Goal: Communication & Community: Answer question/provide support

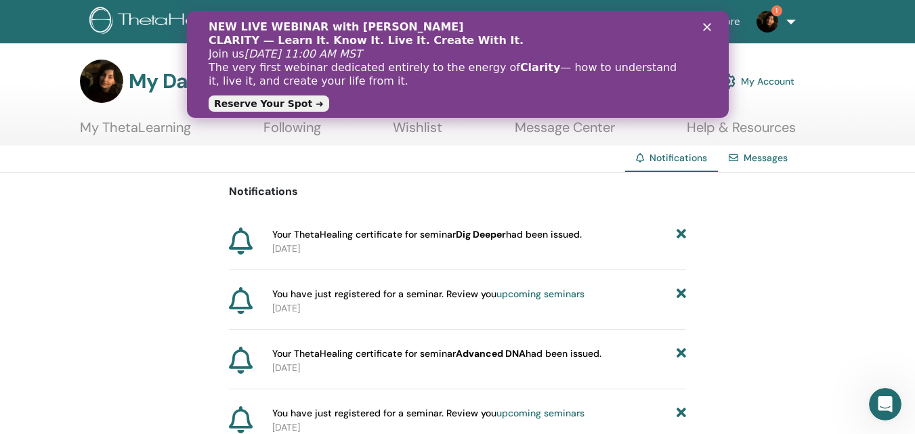
click at [526, 244] on p "2025-10-12" at bounding box center [479, 249] width 414 height 14
click at [710, 24] on div "Close" at bounding box center [709, 27] width 14 height 8
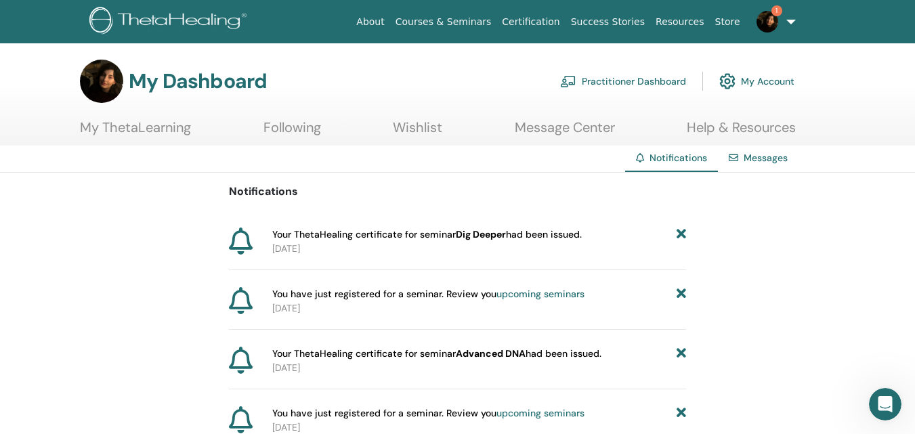
click at [476, 236] on b "Dig Deeper" at bounding box center [481, 234] width 50 height 12
click at [550, 28] on link "Certification" at bounding box center [530, 21] width 68 height 25
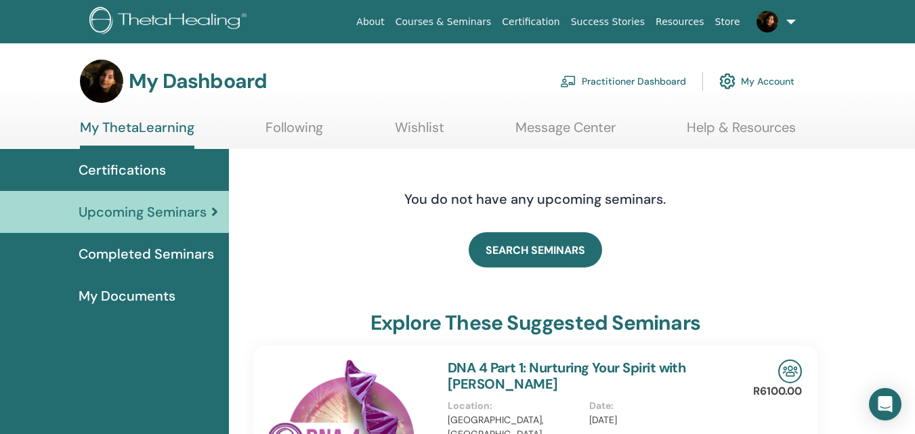
click at [157, 179] on link "Certifications" at bounding box center [114, 170] width 229 height 42
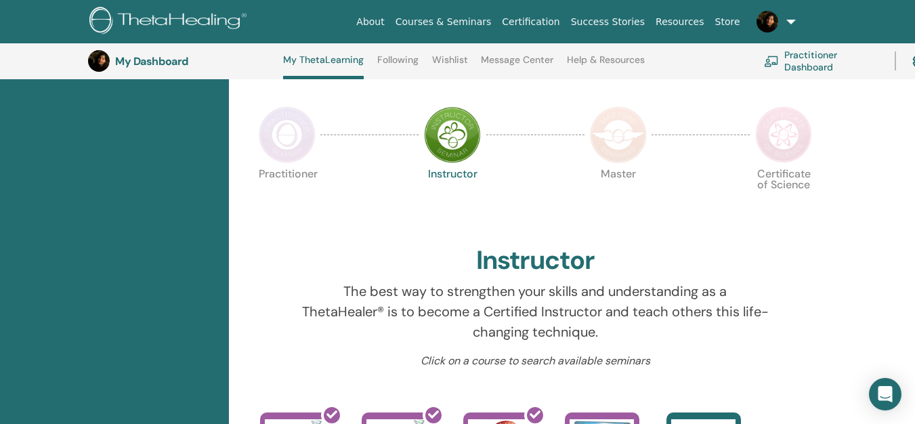
scroll to position [184, 0]
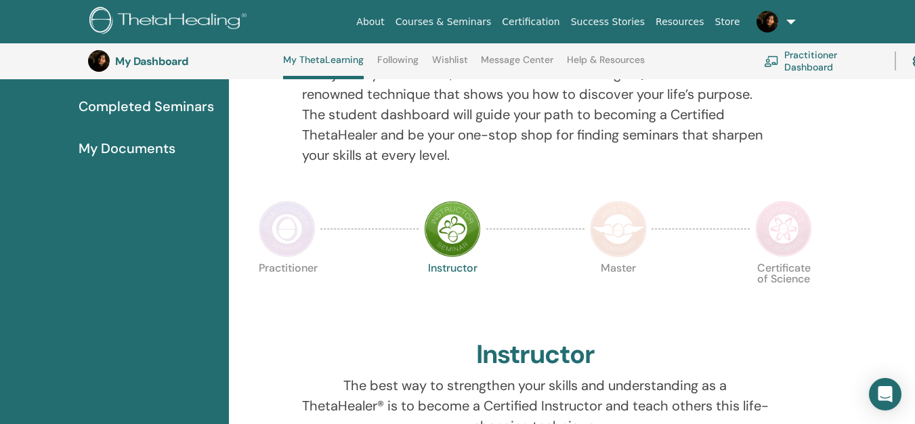
click at [145, 143] on span "My Documents" at bounding box center [127, 148] width 97 height 20
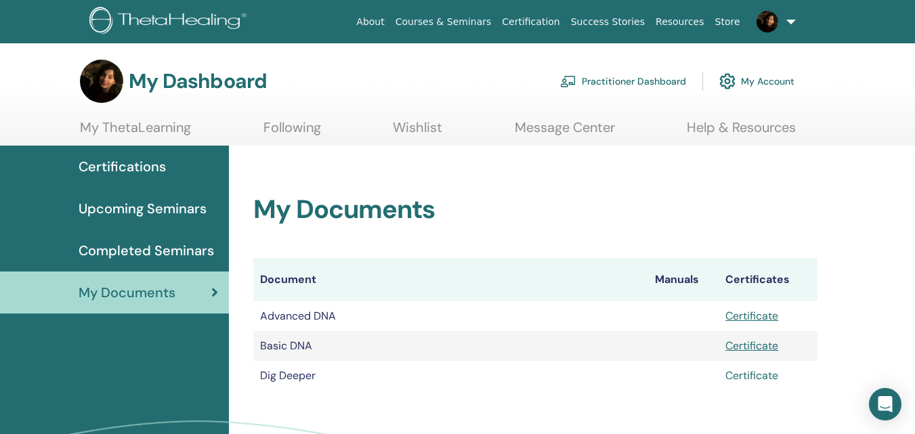
click at [736, 373] on link "Certificate" at bounding box center [751, 375] width 53 height 14
click at [190, 253] on span "Completed Seminars" at bounding box center [146, 250] width 135 height 20
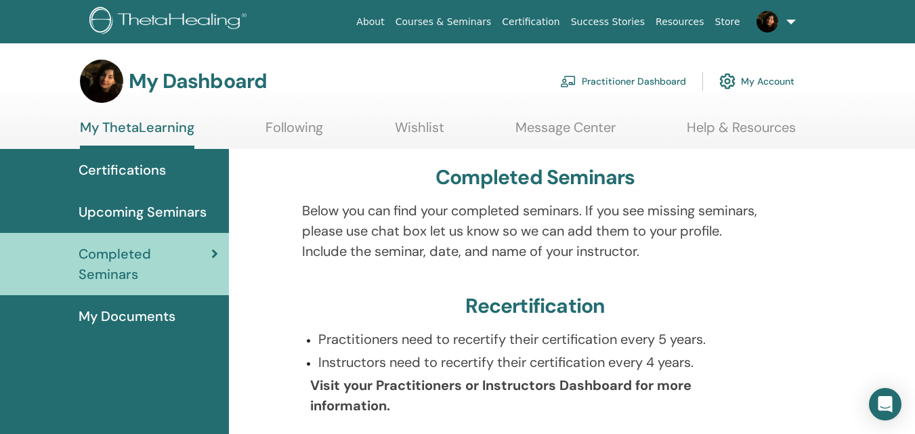
click at [292, 128] on link "Following" at bounding box center [294, 132] width 58 height 26
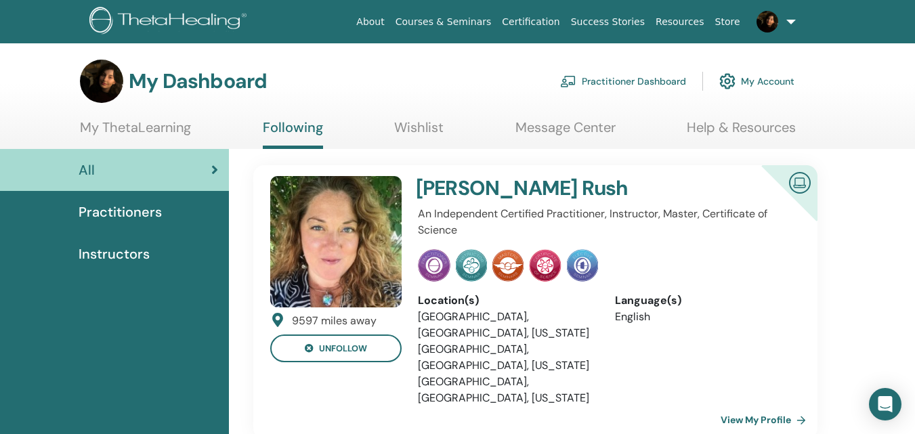
click at [167, 209] on div "Practitioners" at bounding box center [114, 212] width 207 height 20
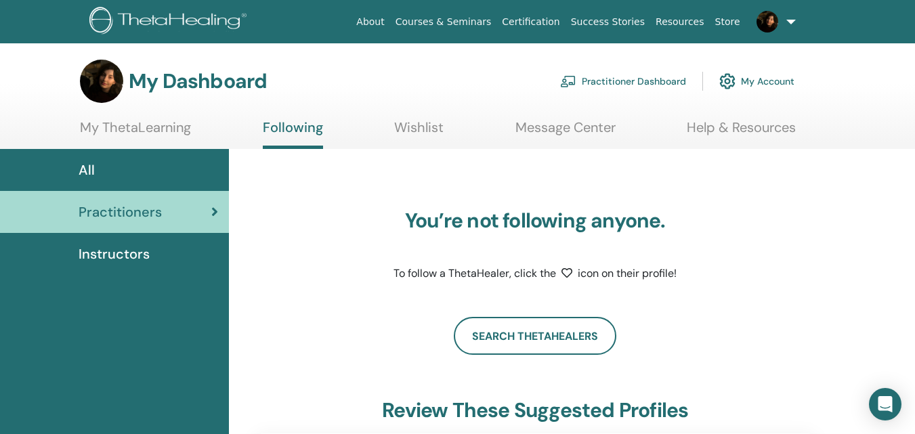
click at [156, 123] on link "My ThetaLearning" at bounding box center [135, 132] width 111 height 26
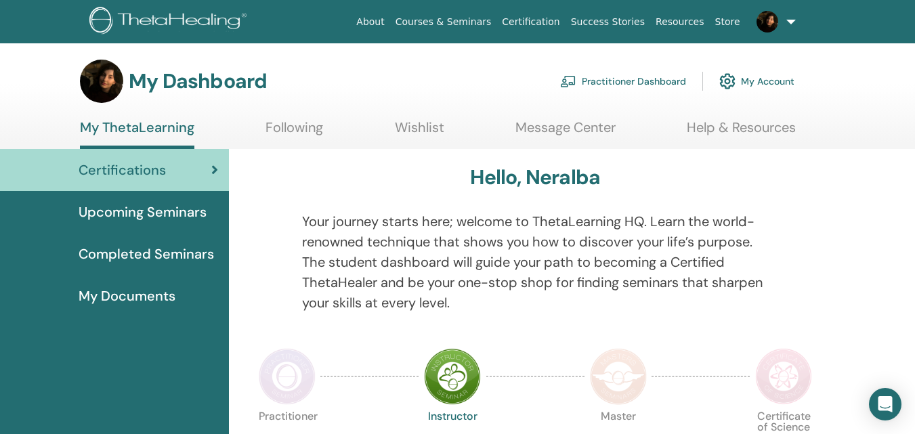
click at [423, 125] on link "Wishlist" at bounding box center [419, 132] width 49 height 26
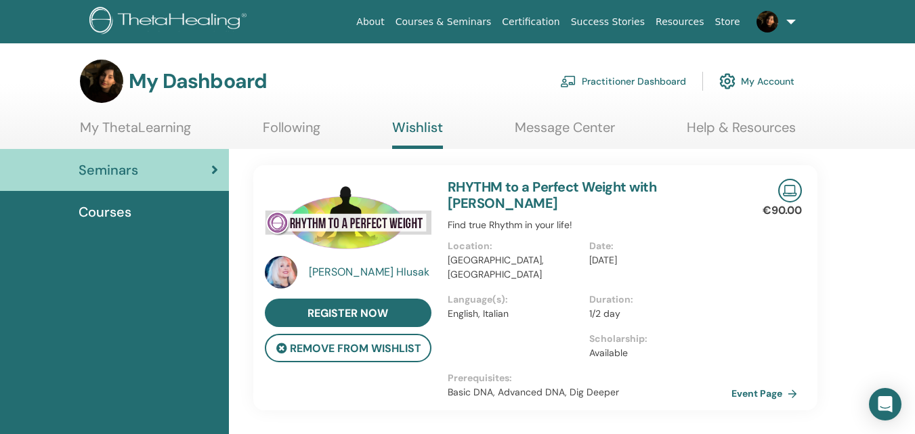
click at [482, 21] on link "Courses & Seminars" at bounding box center [443, 21] width 107 height 25
click at [627, 188] on link "RHYTHM to a Perfect Weight with Cristina Hlusak" at bounding box center [552, 195] width 209 height 34
click at [628, 186] on link "RHYTHM to a Perfect Weight with Cristina Hlusak" at bounding box center [552, 195] width 209 height 34
click at [521, 184] on link "RHYTHM to a Perfect Weight with Cristina Hlusak" at bounding box center [552, 195] width 209 height 34
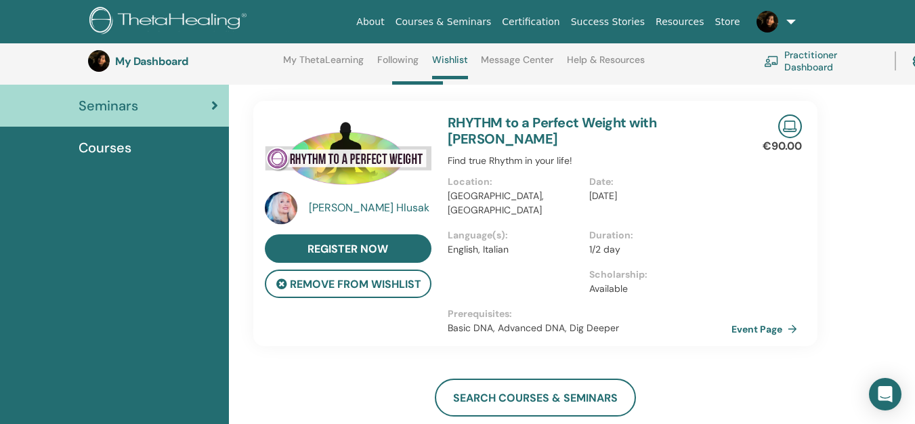
scroll to position [97, 0]
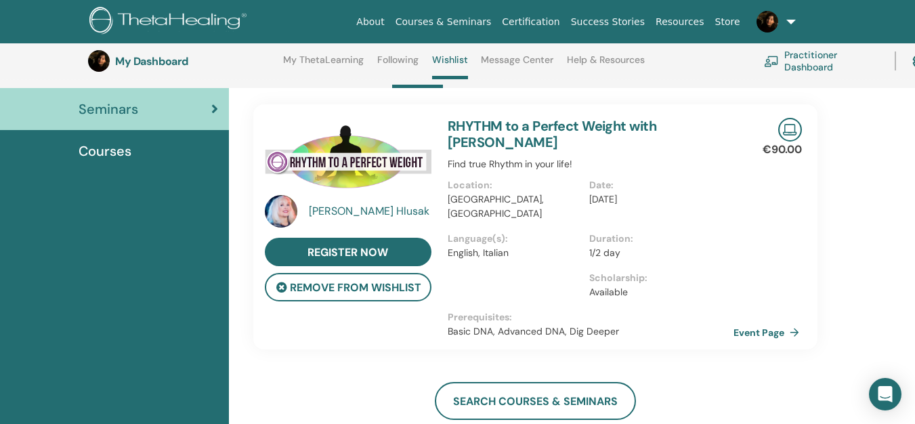
click at [745, 322] on link "Event Page" at bounding box center [768, 332] width 71 height 20
click at [773, 19] on img at bounding box center [767, 22] width 22 height 22
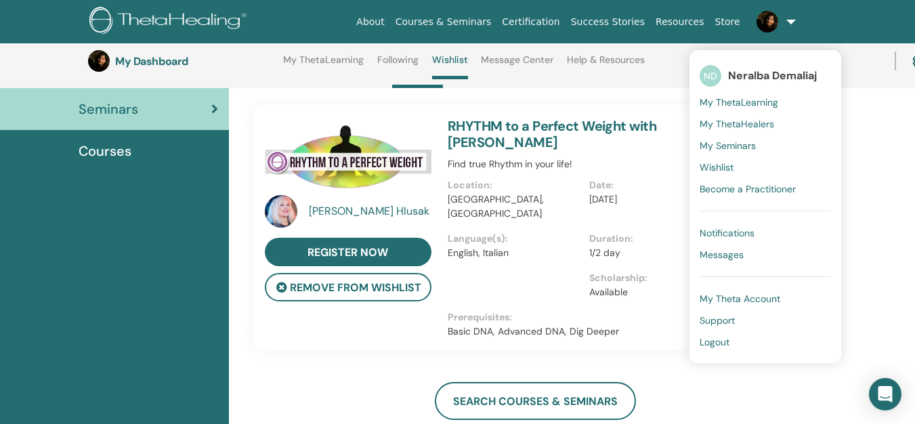
click at [737, 119] on span "My ThetaHealers" at bounding box center [737, 124] width 74 height 12
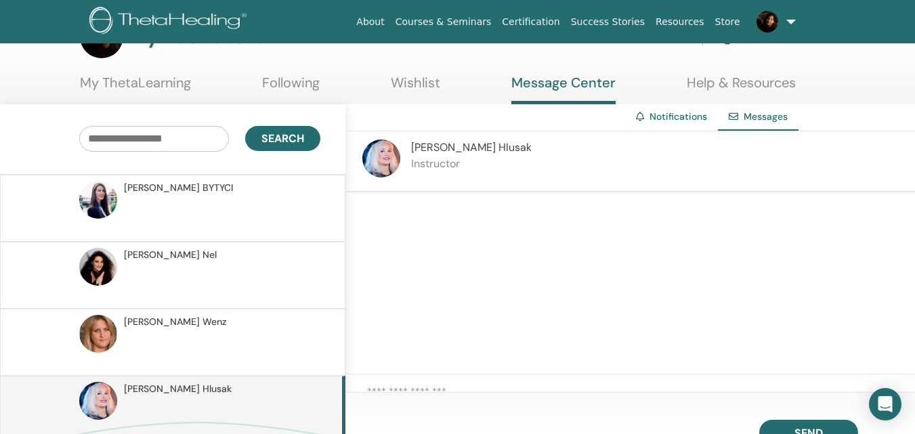
scroll to position [410, 0]
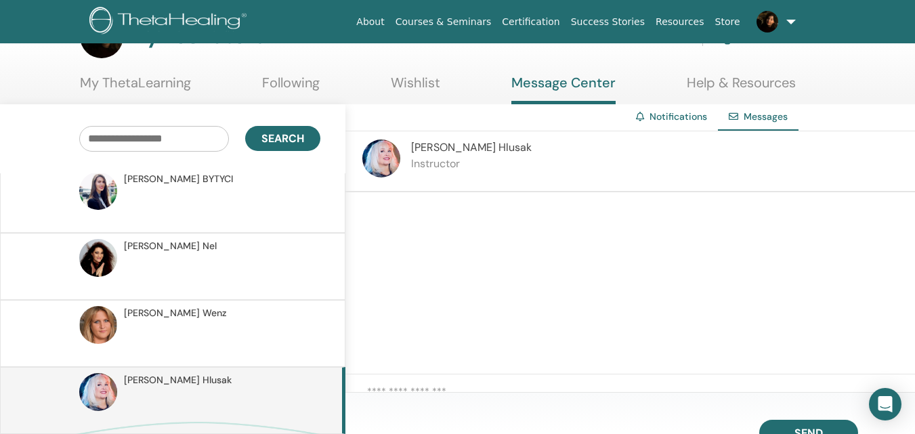
click at [482, 203] on div at bounding box center [630, 283] width 570 height 182
click at [466, 230] on div at bounding box center [630, 283] width 570 height 182
click at [424, 390] on textarea at bounding box center [641, 396] width 548 height 24
paste textarea "**********"
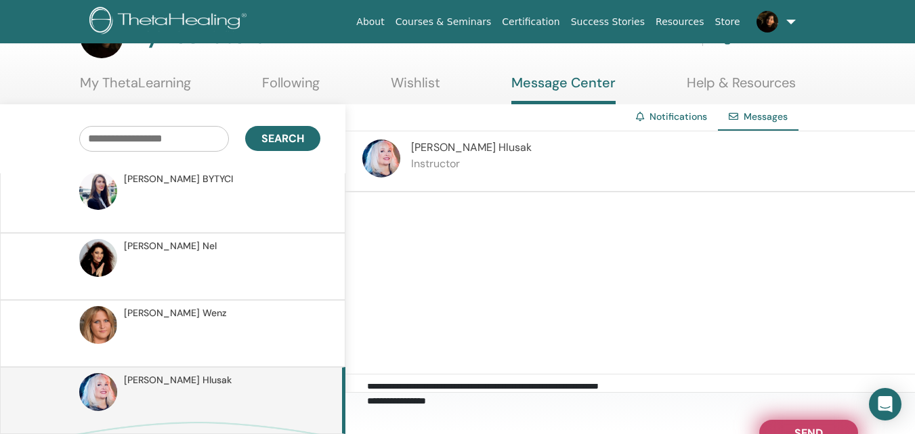
type textarea "**********"
click at [812, 428] on span "Send" at bounding box center [808, 430] width 28 height 9
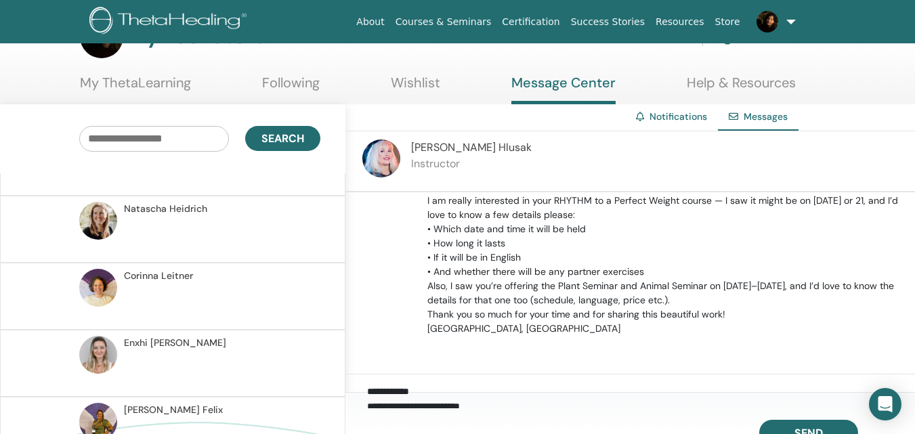
scroll to position [544, 0]
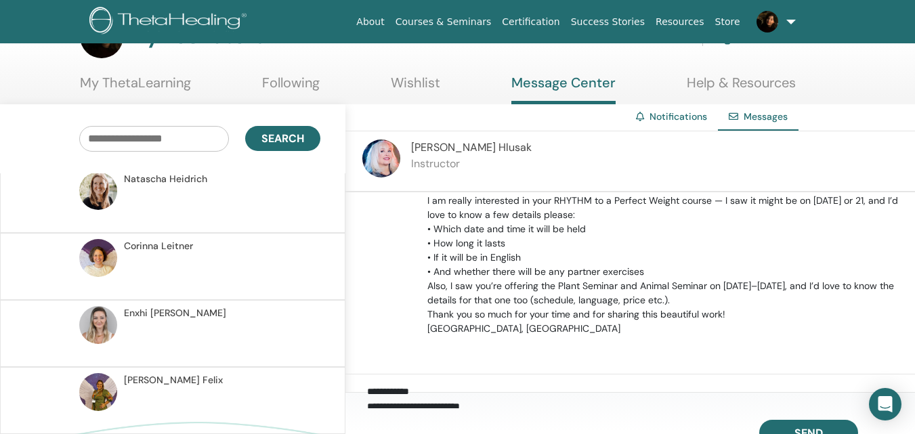
click at [206, 392] on p at bounding box center [222, 407] width 196 height 41
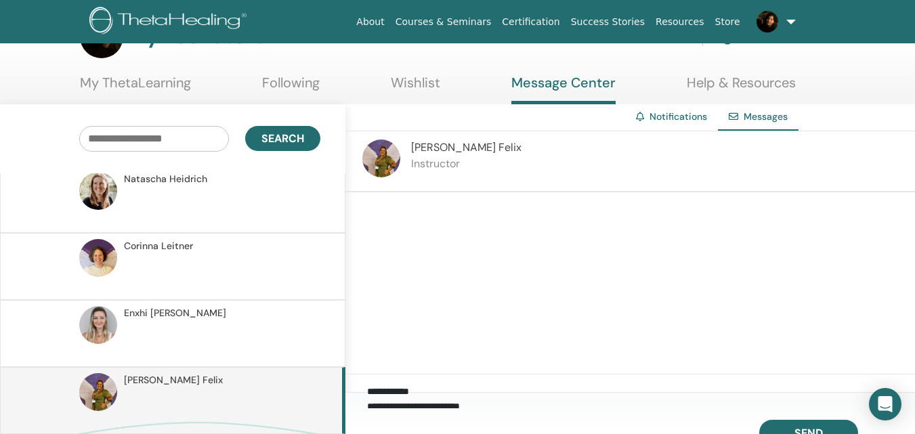
click at [392, 151] on img at bounding box center [381, 159] width 38 height 38
click at [418, 151] on span "Juliana Felix" at bounding box center [466, 147] width 110 height 14
click at [375, 152] on img at bounding box center [381, 159] width 38 height 38
click at [428, 85] on link "Wishlist" at bounding box center [415, 87] width 49 height 26
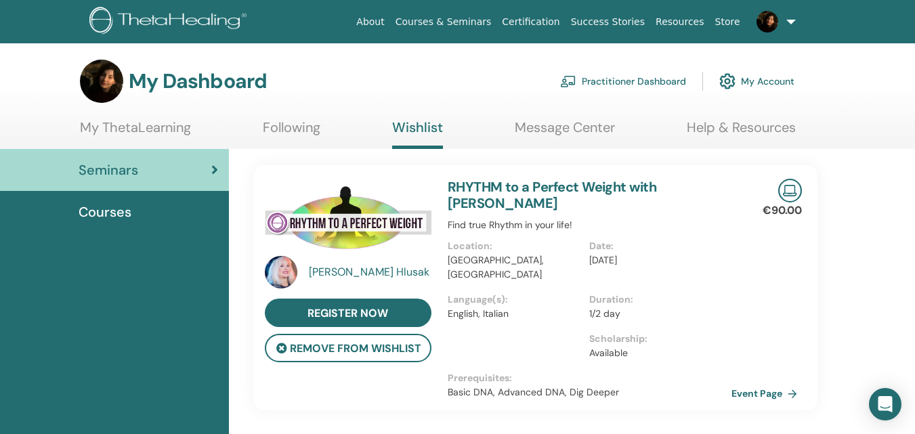
click at [721, 11] on link "Store" at bounding box center [728, 21] width 36 height 25
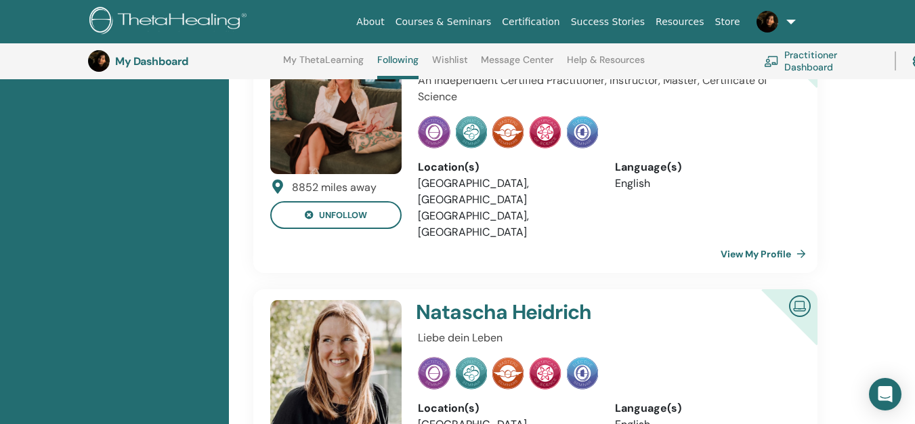
scroll to position [1495, 0]
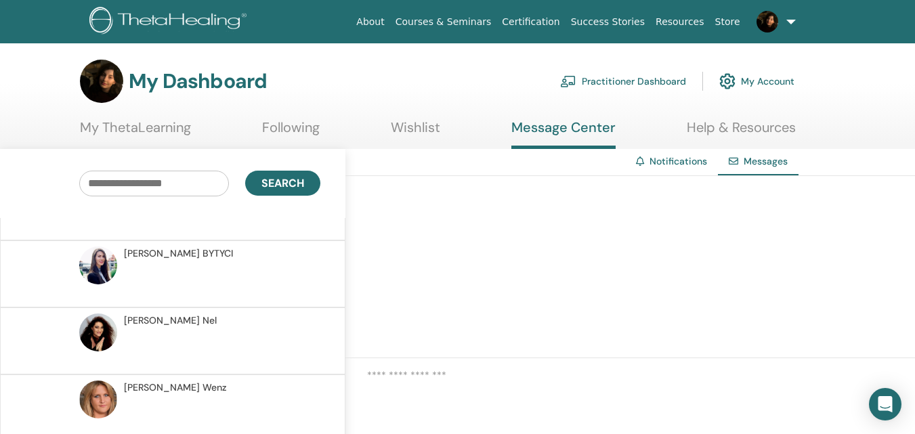
scroll to position [445, 0]
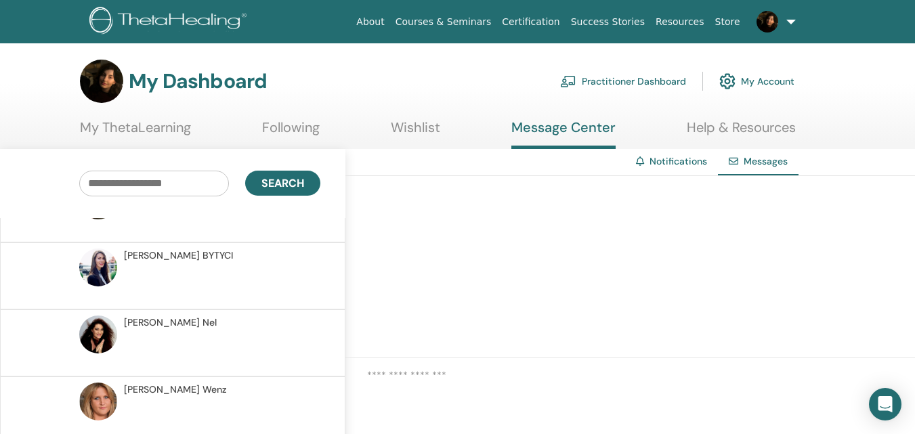
click at [253, 337] on p at bounding box center [222, 350] width 196 height 41
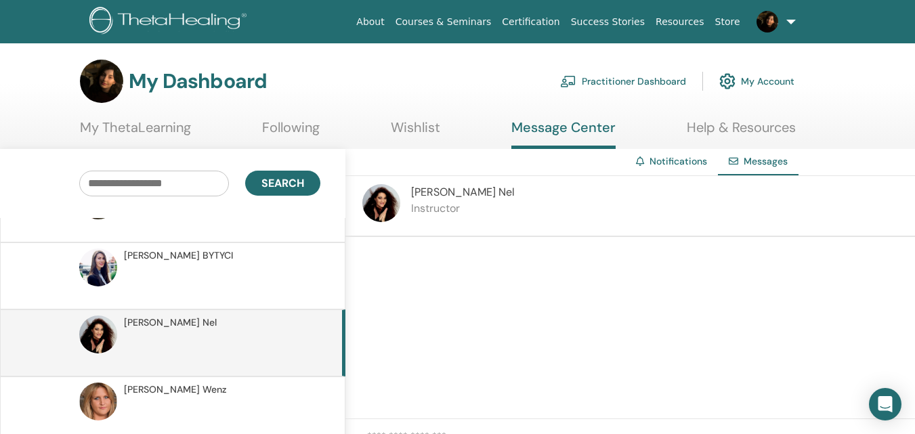
click at [431, 190] on span "[PERSON_NAME]" at bounding box center [463, 192] width 104 height 14
click at [379, 208] on img at bounding box center [381, 203] width 38 height 38
click at [658, 158] on link "Notifications" at bounding box center [678, 161] width 58 height 12
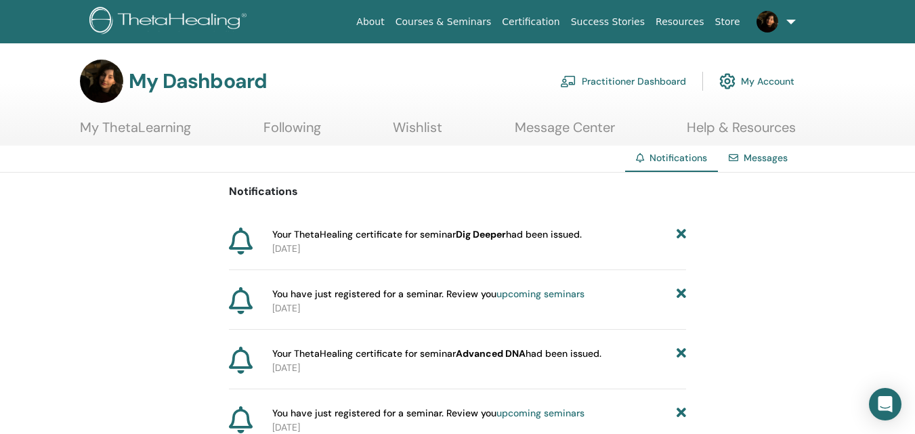
click at [553, 28] on link "Certification" at bounding box center [530, 21] width 68 height 25
